Goal: Information Seeking & Learning: Learn about a topic

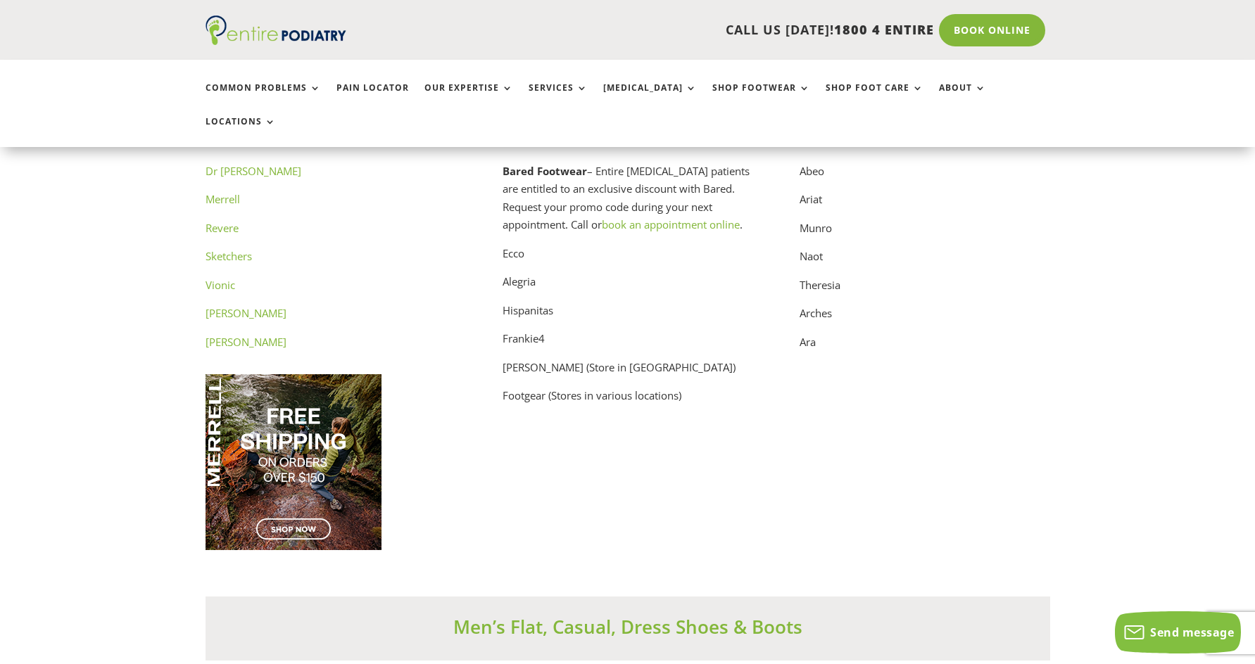
scroll to position [7244, 0]
click at [336, 333] on p "[PERSON_NAME]" at bounding box center [330, 342] width 250 height 18
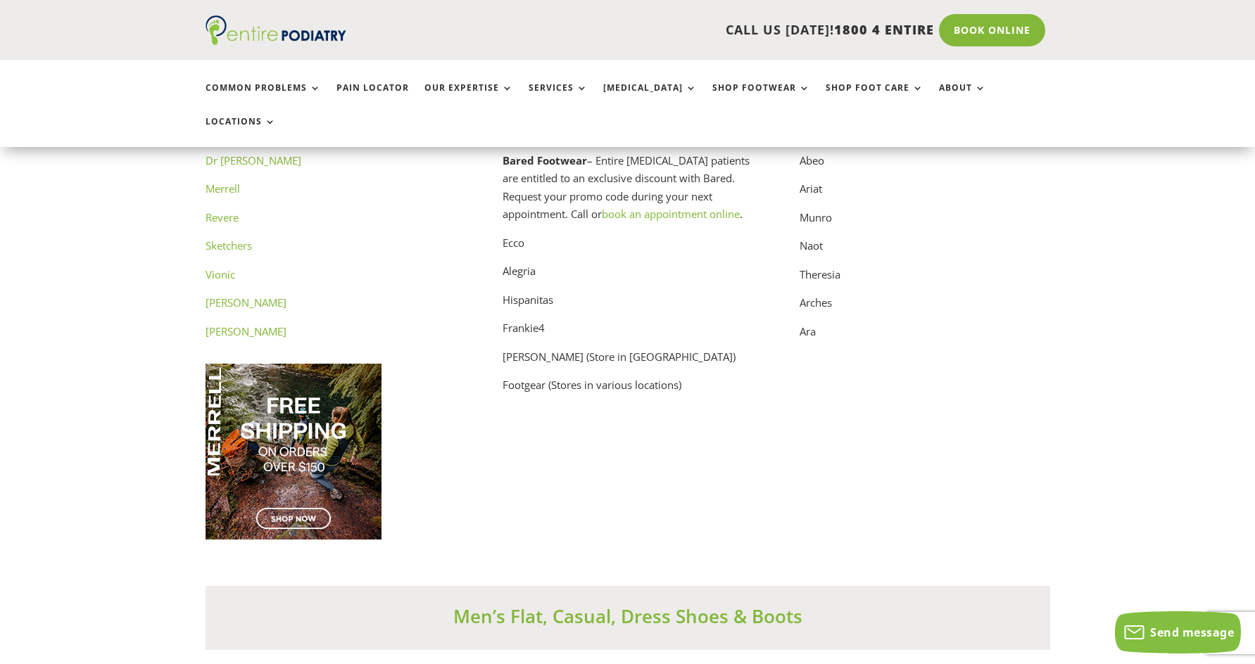
scroll to position [7255, 0]
click at [353, 238] on p "Sketchers" at bounding box center [330, 250] width 250 height 29
click at [215, 266] on link "Vionic" at bounding box center [220, 273] width 30 height 14
click at [215, 152] on link "Dr [PERSON_NAME]" at bounding box center [253, 159] width 96 height 14
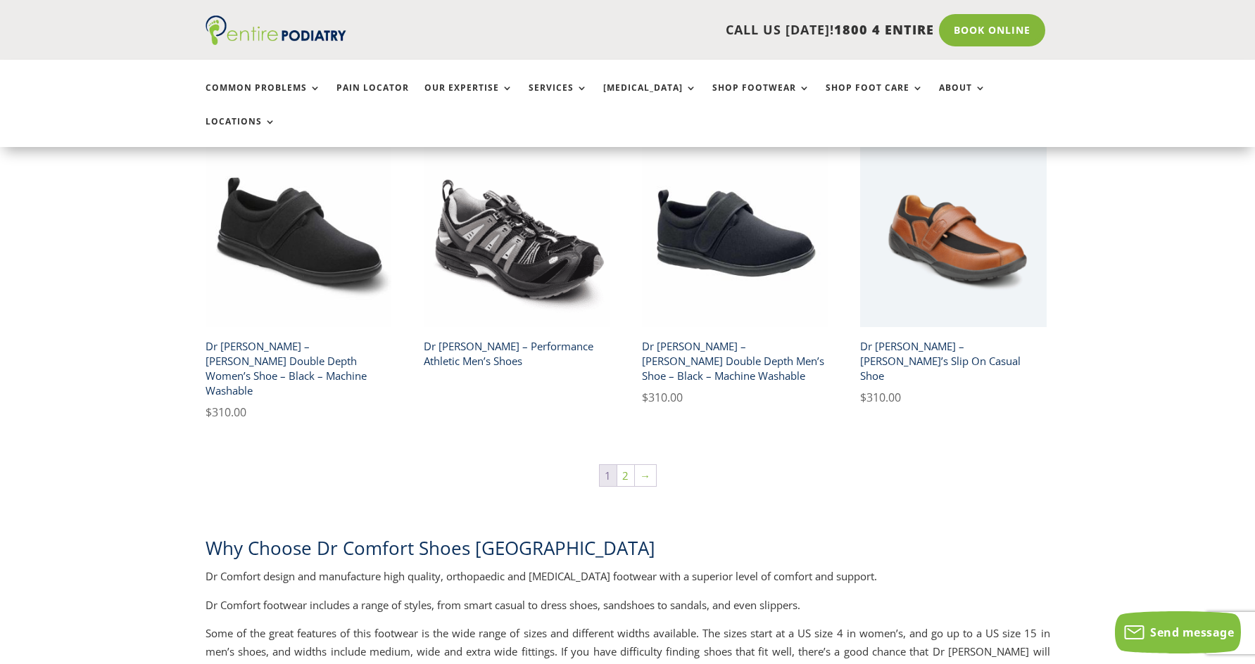
scroll to position [2387, 0]
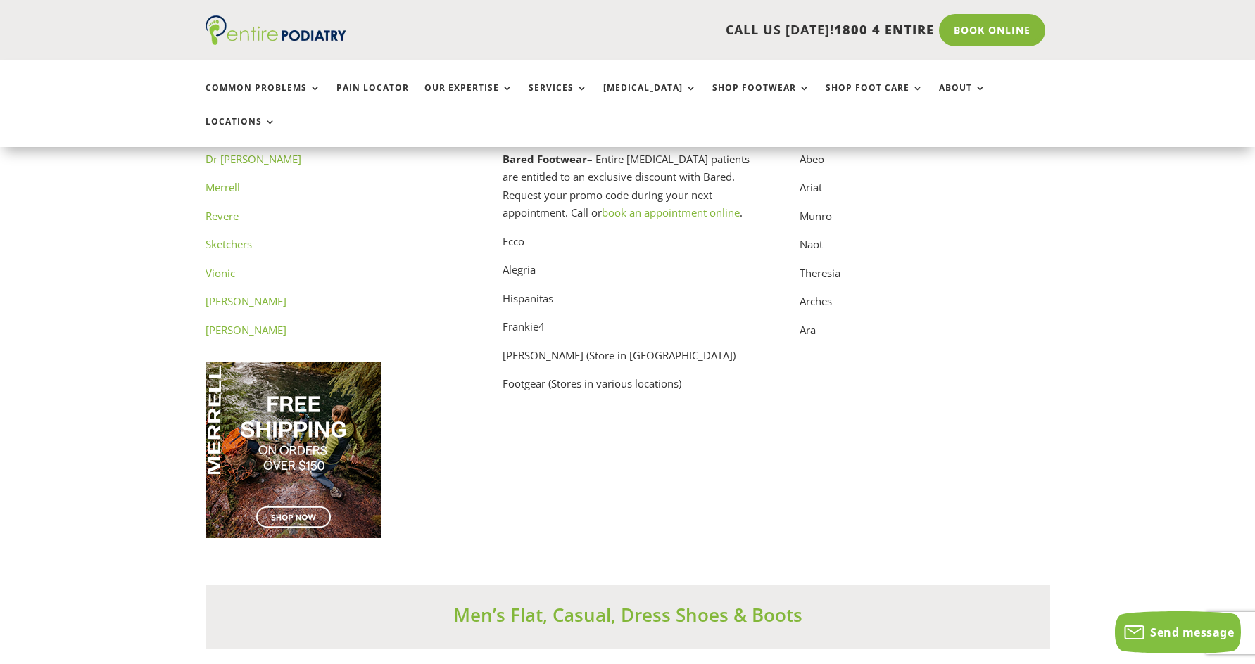
click at [224, 180] on link "Merrell" at bounding box center [222, 187] width 34 height 14
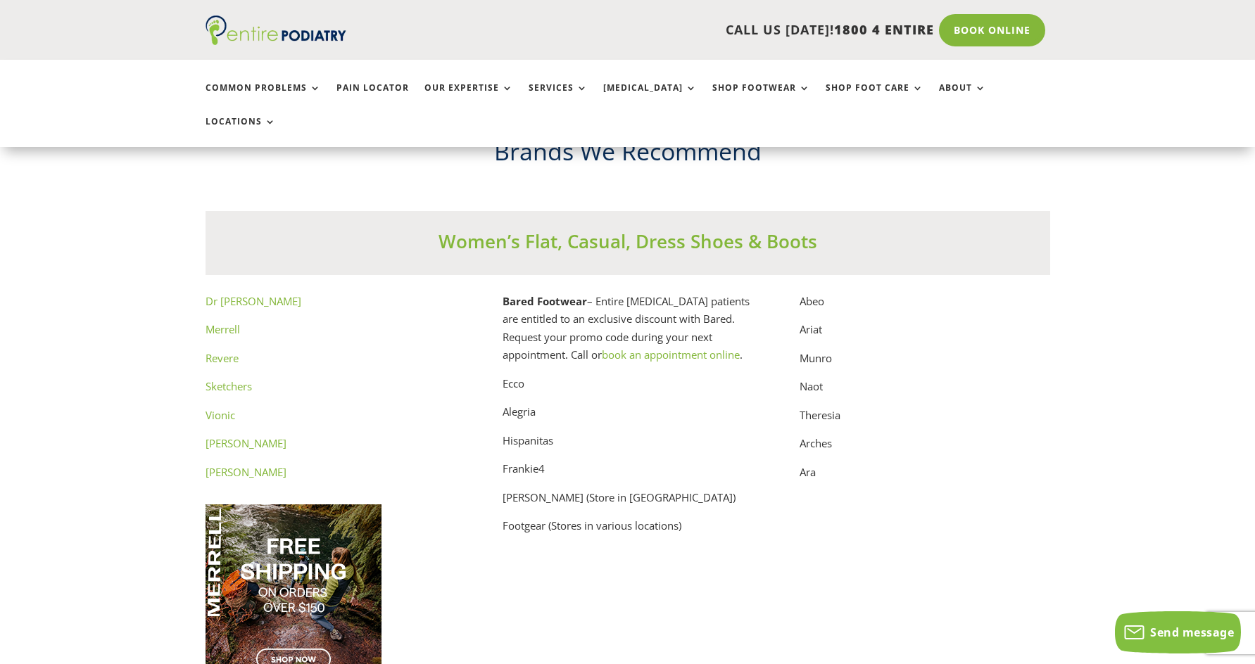
scroll to position [7109, 0]
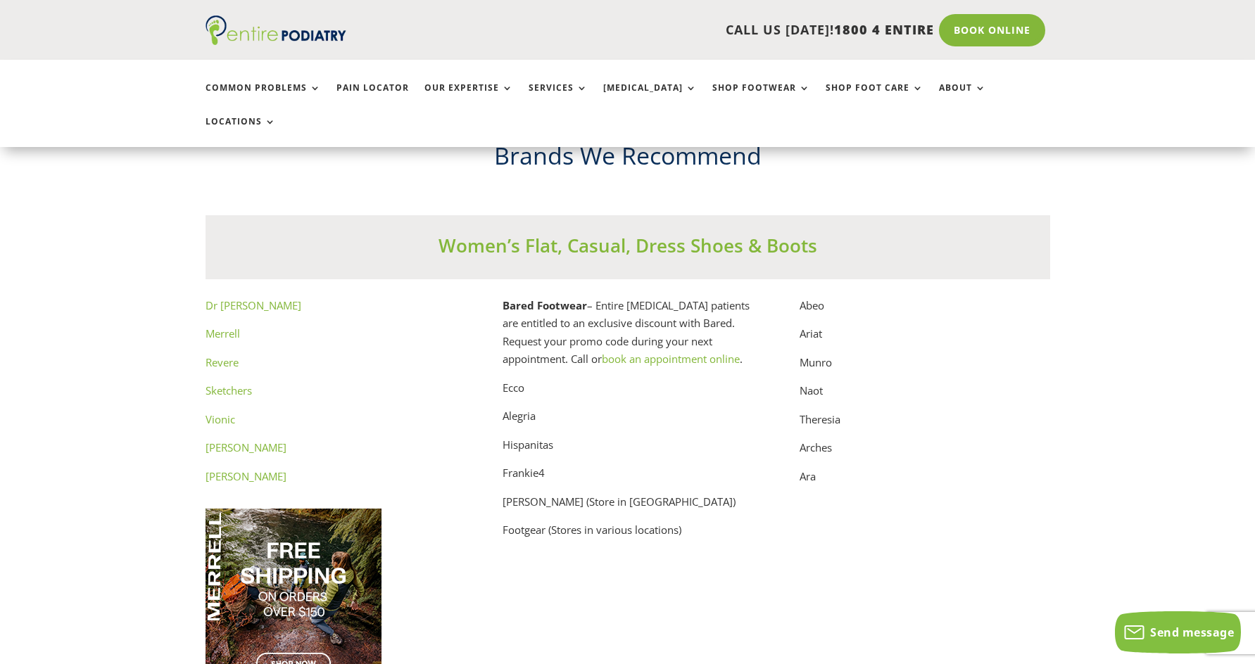
click at [233, 440] on link "[PERSON_NAME]" at bounding box center [245, 447] width 81 height 14
